Goal: Information Seeking & Learning: Learn about a topic

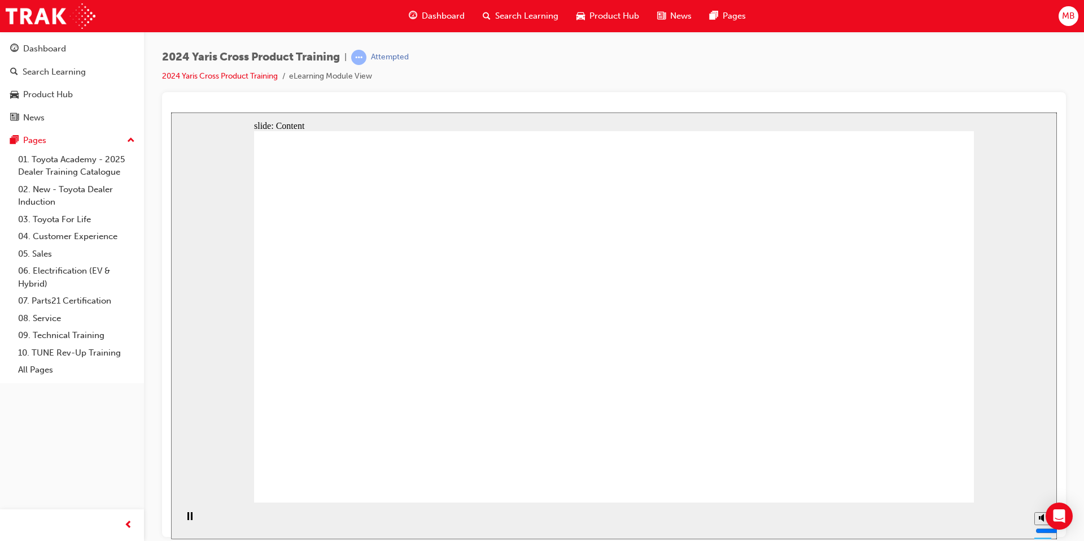
radio input "true"
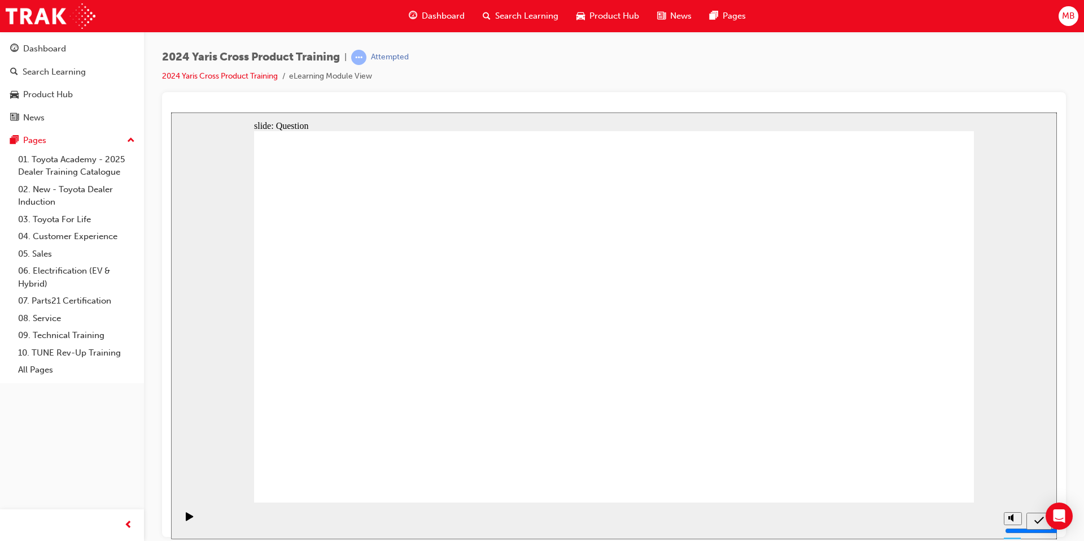
radio input "true"
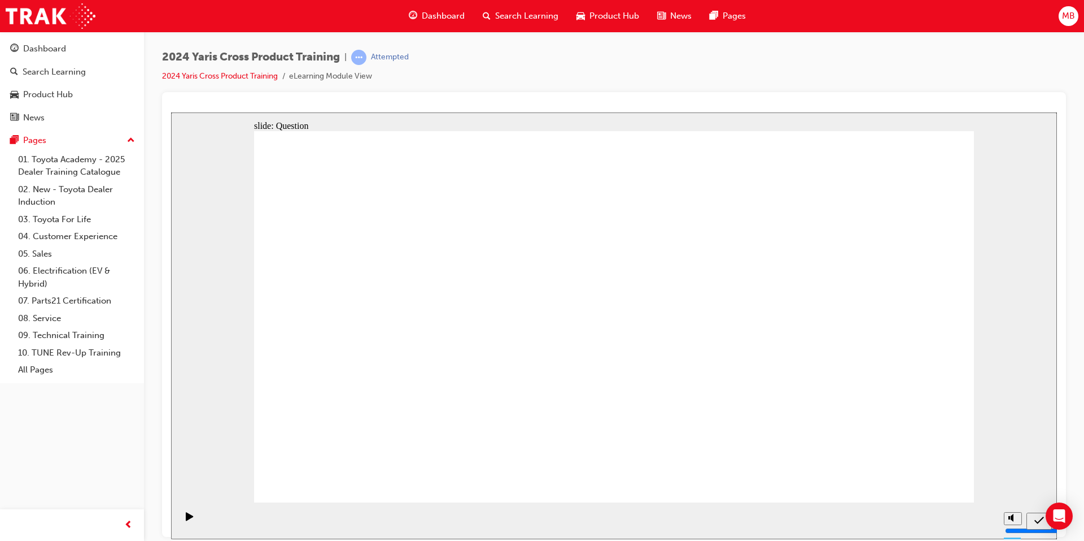
checkbox input "true"
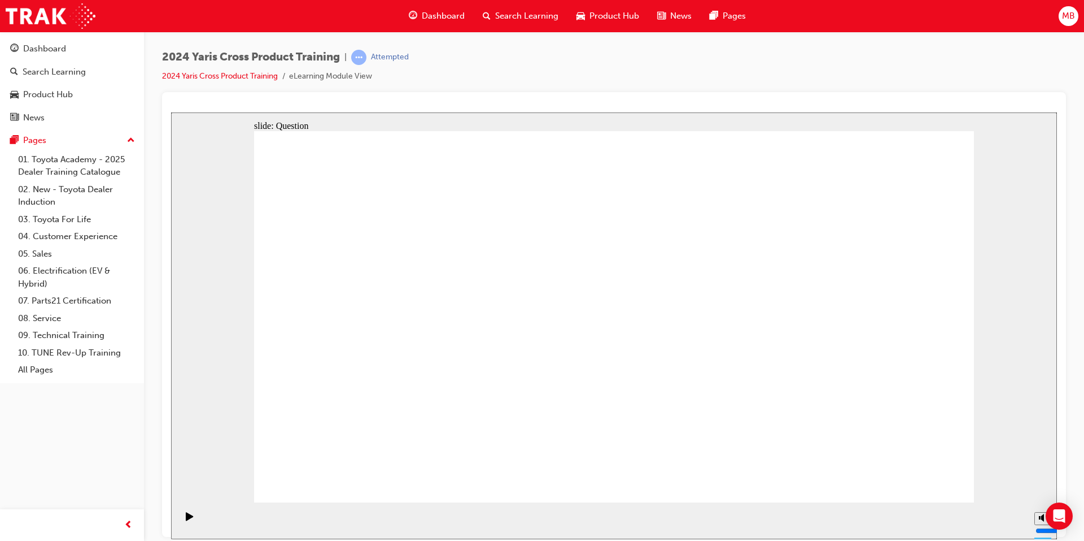
checkbox input "true"
checkbox input "false"
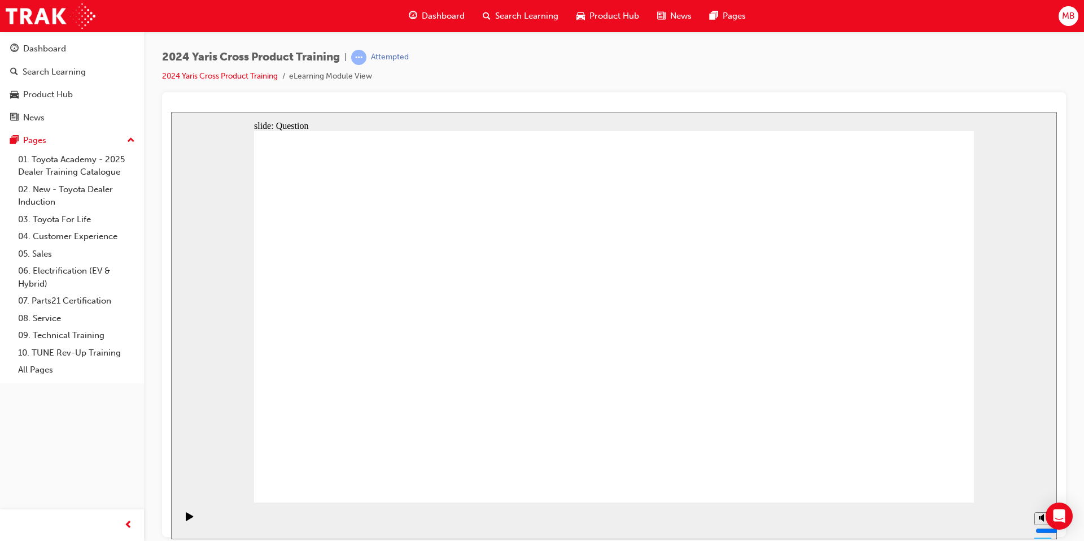
radio input "true"
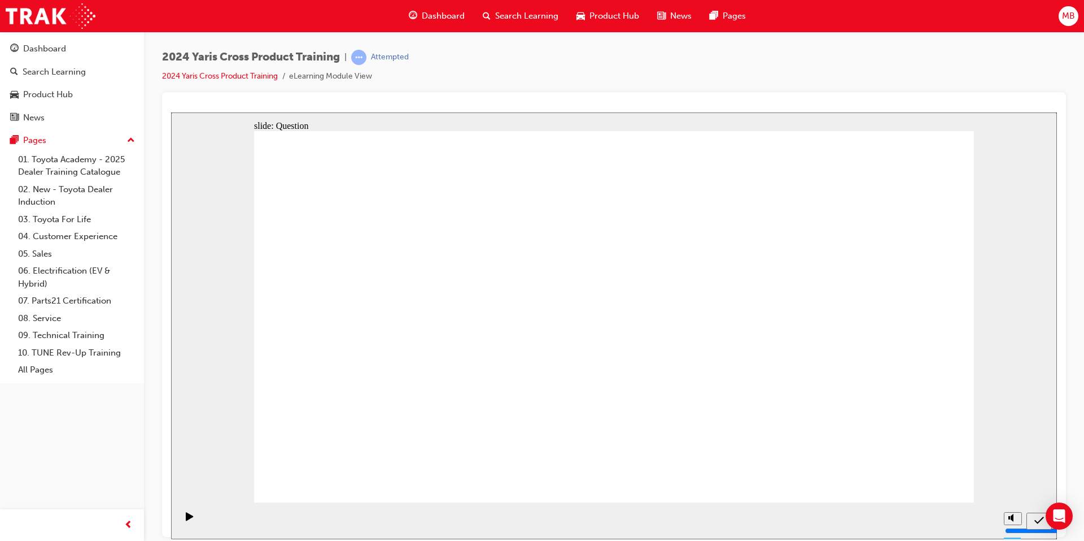
drag, startPoint x: 386, startPoint y: 286, endPoint x: 671, endPoint y: 407, distance: 309.8
drag, startPoint x: 670, startPoint y: 292, endPoint x: 398, endPoint y: 413, distance: 298.4
drag, startPoint x: 848, startPoint y: 286, endPoint x: 557, endPoint y: 412, distance: 317.2
drag, startPoint x: 523, startPoint y: 282, endPoint x: 790, endPoint y: 403, distance: 292.7
